Goal: Navigation & Orientation: Find specific page/section

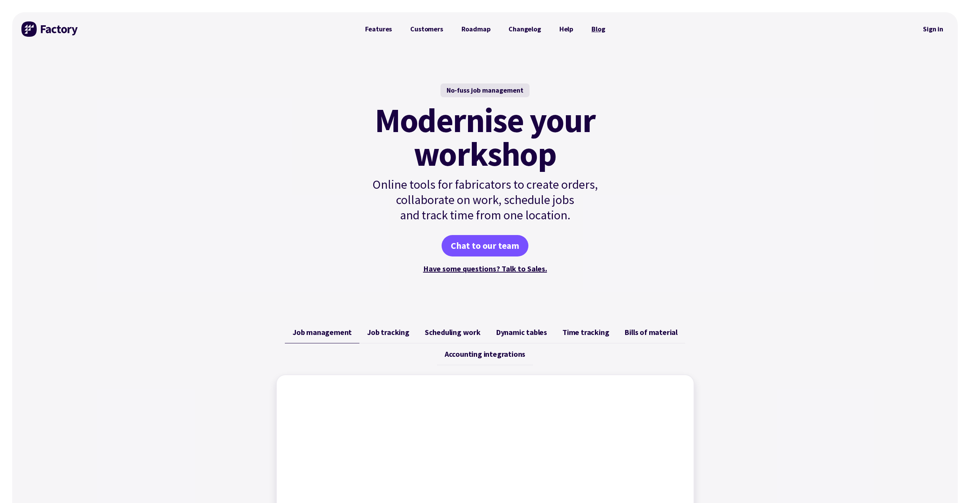
click at [597, 26] on link "Blog" at bounding box center [599, 28] width 32 height 15
click at [383, 29] on link "Features" at bounding box center [379, 28] width 46 height 15
